Goal: Transaction & Acquisition: Book appointment/travel/reservation

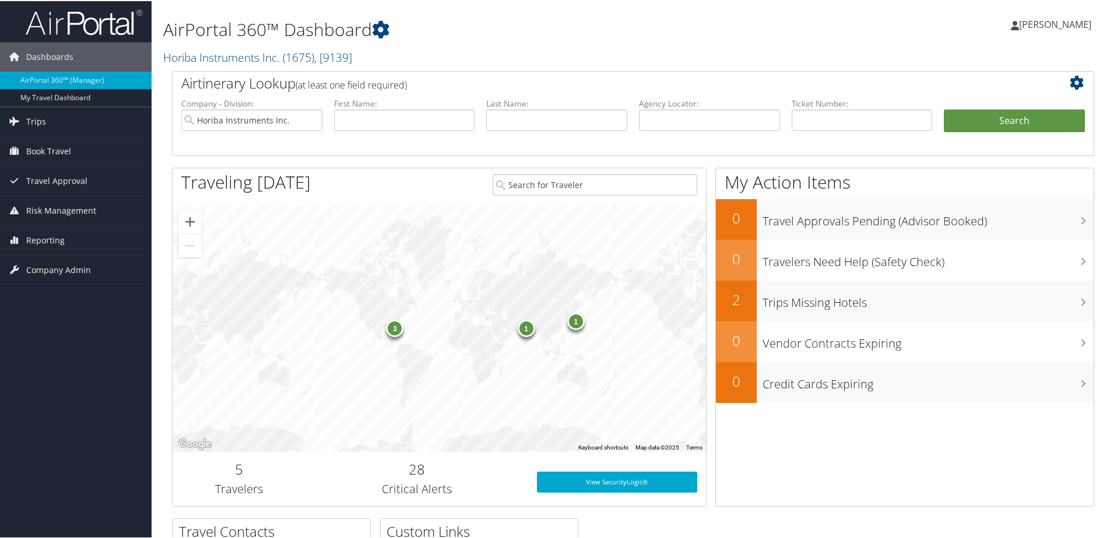
click at [577, 325] on div "1" at bounding box center [575, 320] width 17 height 17
click at [522, 334] on div "1" at bounding box center [526, 327] width 17 height 17
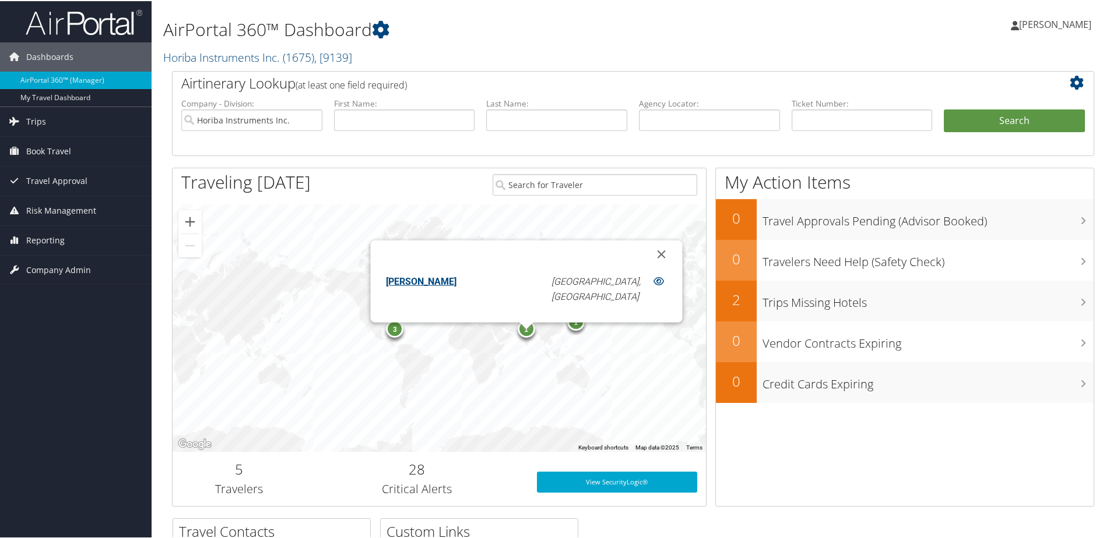
click at [396, 337] on div "1 3 1 [PERSON_NAME] [GEOGRAPHIC_DATA], [GEOGRAPHIC_DATA]" at bounding box center [439, 327] width 533 height 248
click at [393, 330] on div "3" at bounding box center [394, 327] width 17 height 17
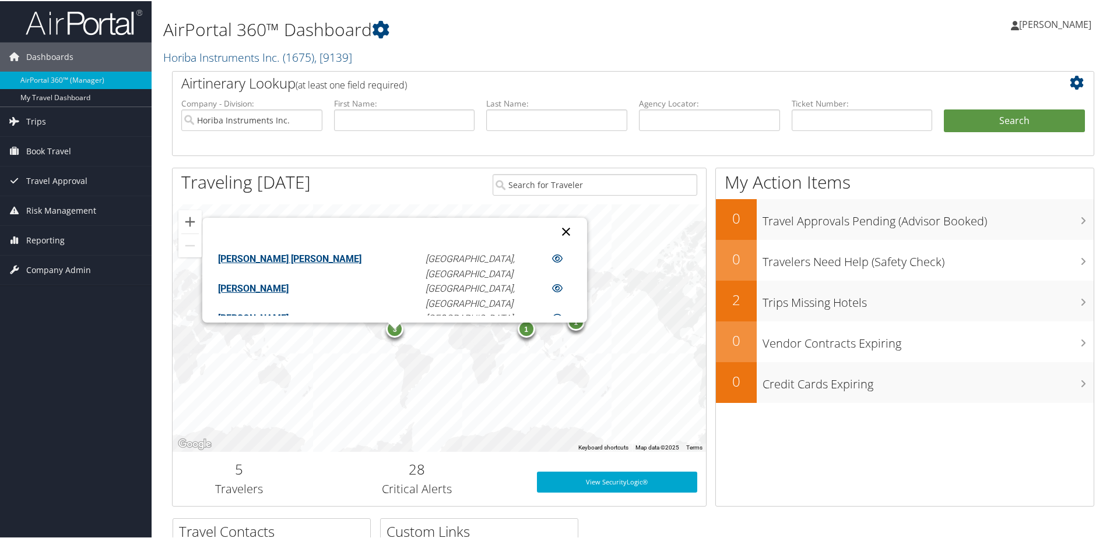
click at [552, 227] on button "Close" at bounding box center [566, 231] width 28 height 28
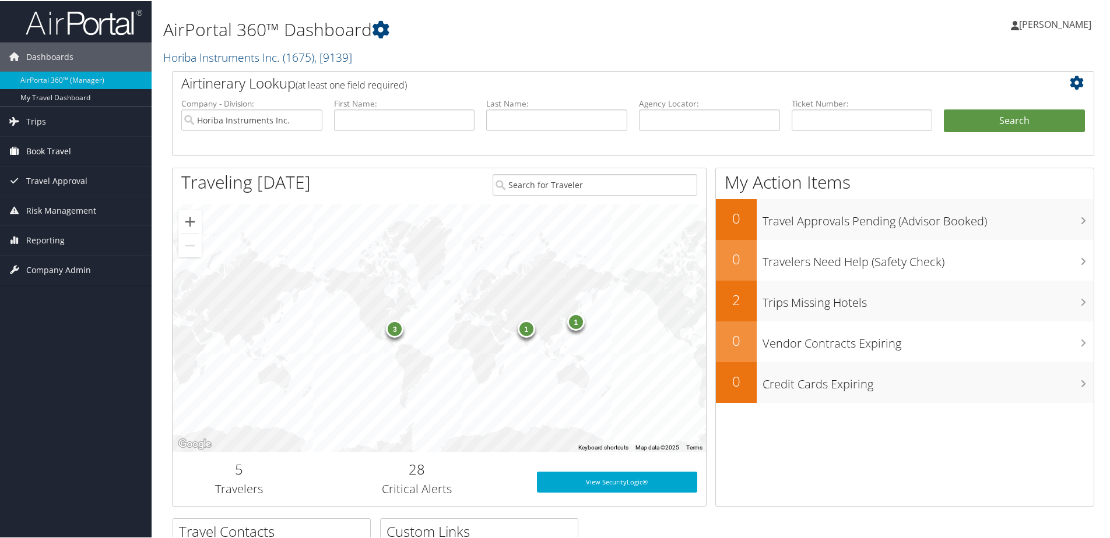
click at [55, 155] on span "Book Travel" at bounding box center [48, 150] width 45 height 29
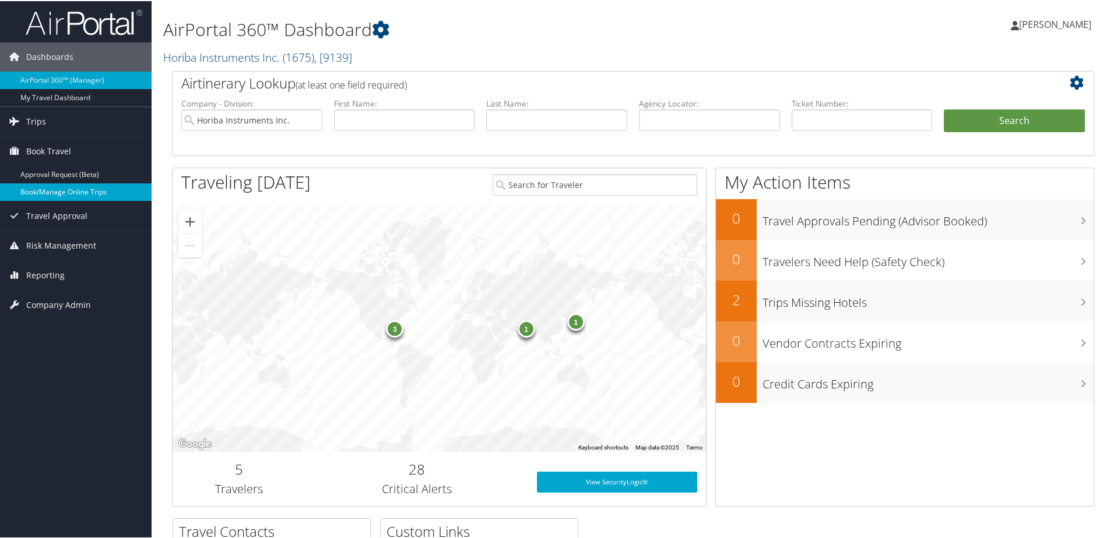
click at [52, 187] on link "Book/Manage Online Trips" at bounding box center [76, 190] width 152 height 17
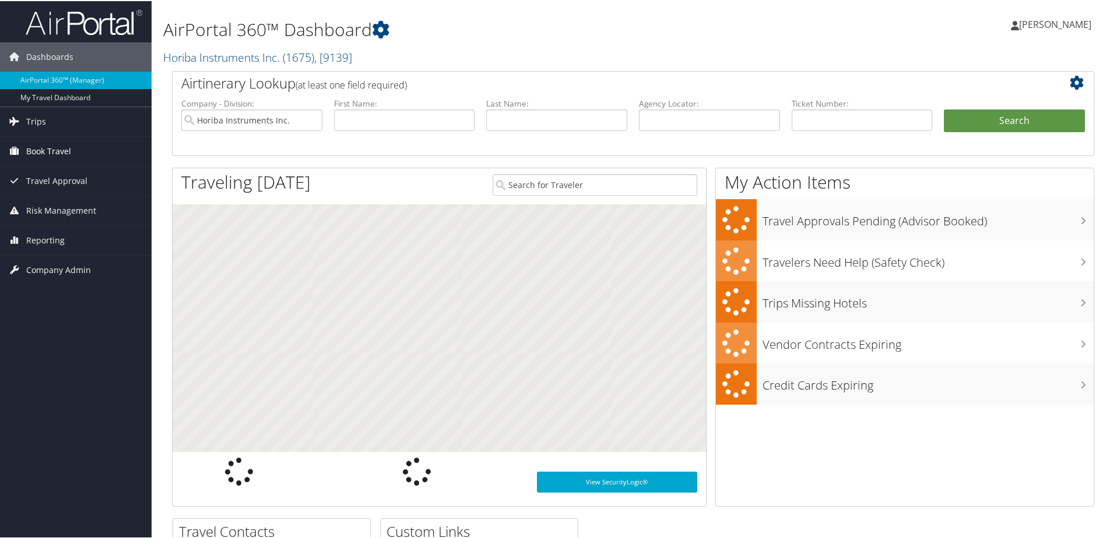
click at [41, 152] on span "Book Travel" at bounding box center [48, 150] width 45 height 29
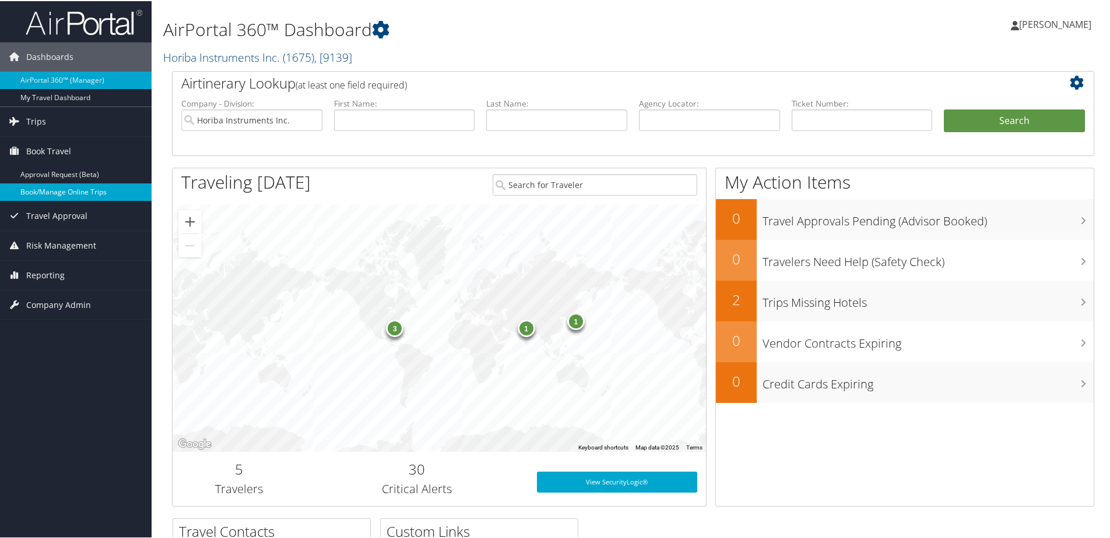
click at [45, 192] on link "Book/Manage Online Trips" at bounding box center [76, 190] width 152 height 17
